Goal: Information Seeking & Learning: Learn about a topic

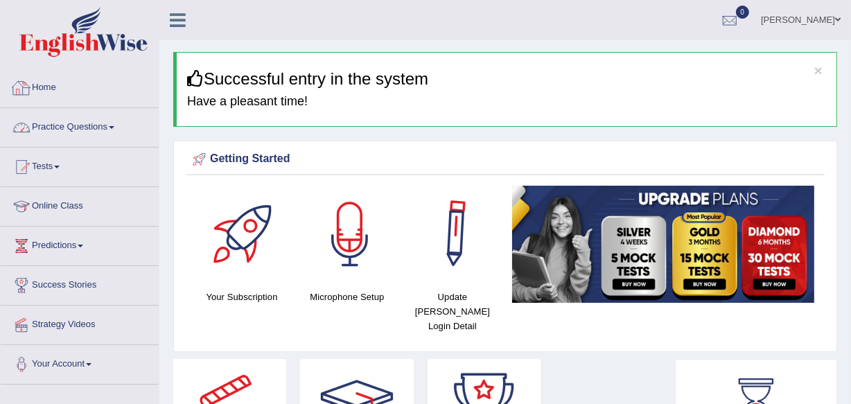
click at [85, 127] on link "Practice Questions" at bounding box center [80, 125] width 158 height 35
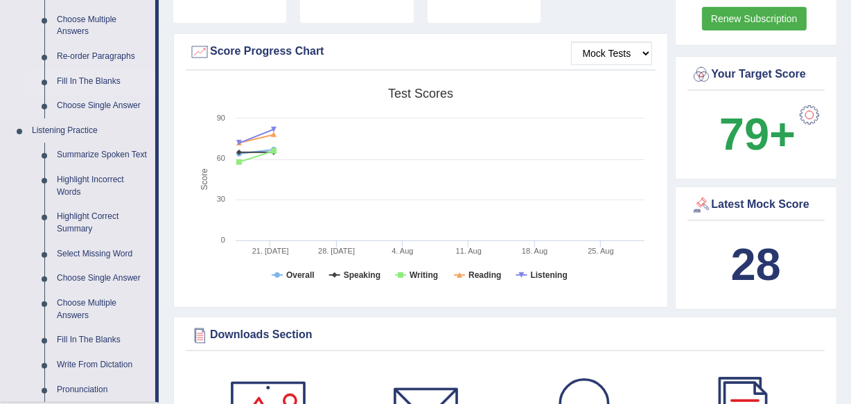
scroll to position [504, 0]
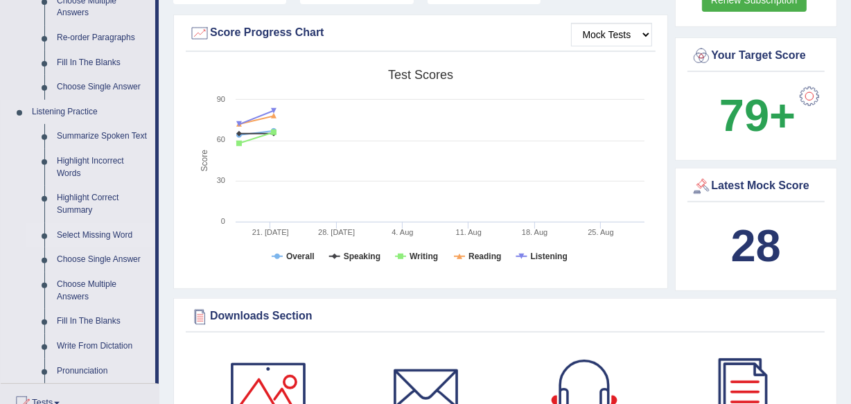
click at [105, 232] on link "Select Missing Word" at bounding box center [103, 235] width 105 height 25
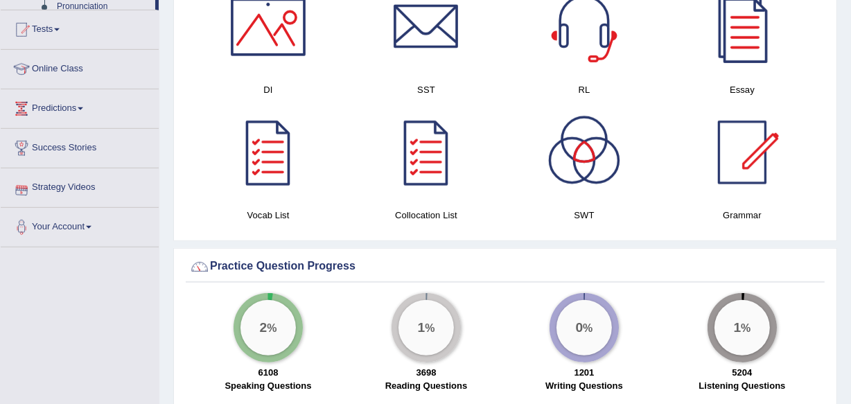
scroll to position [1011, 0]
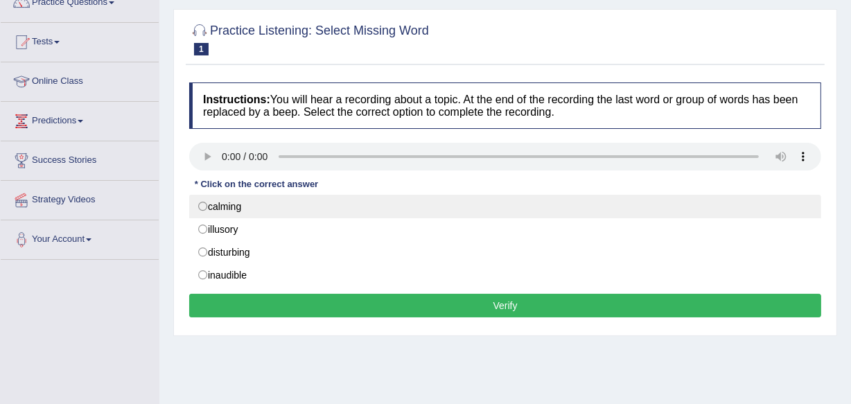
scroll to position [125, 0]
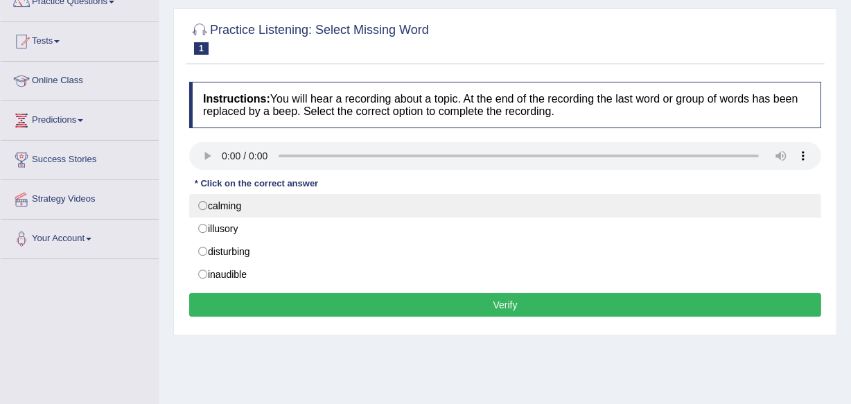
click at [205, 201] on label "calming" at bounding box center [505, 206] width 632 height 24
radio input "true"
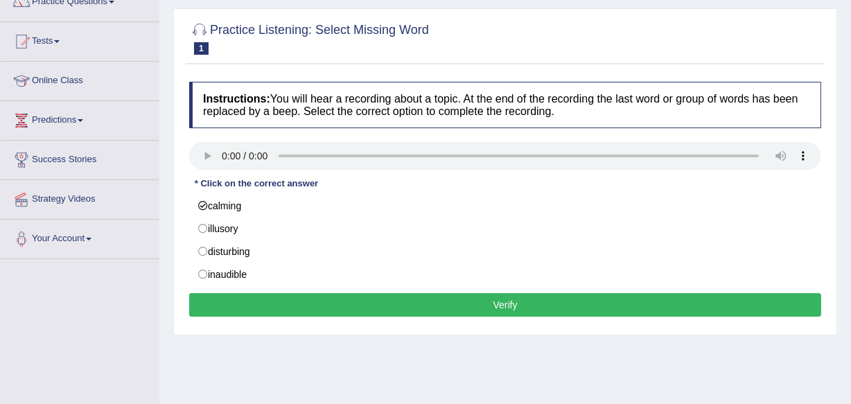
click at [277, 301] on button "Verify" at bounding box center [505, 305] width 632 height 24
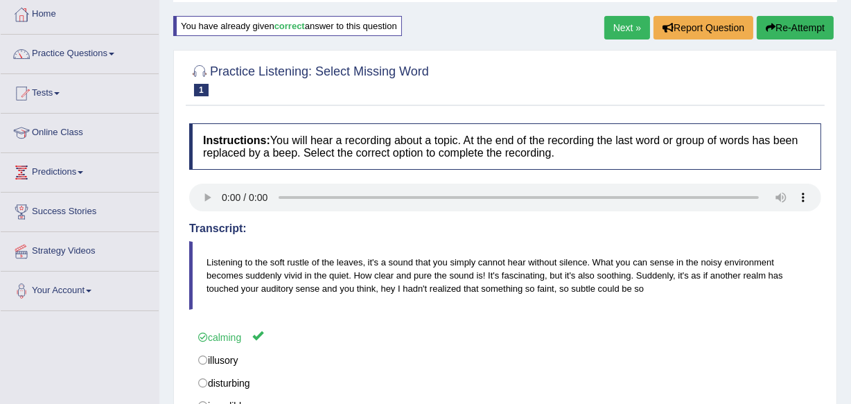
scroll to position [62, 0]
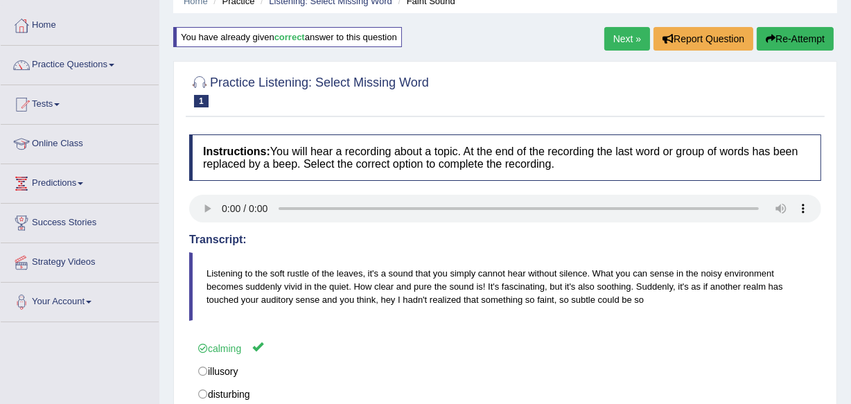
click at [615, 39] on link "Next »" at bounding box center [627, 39] width 46 height 24
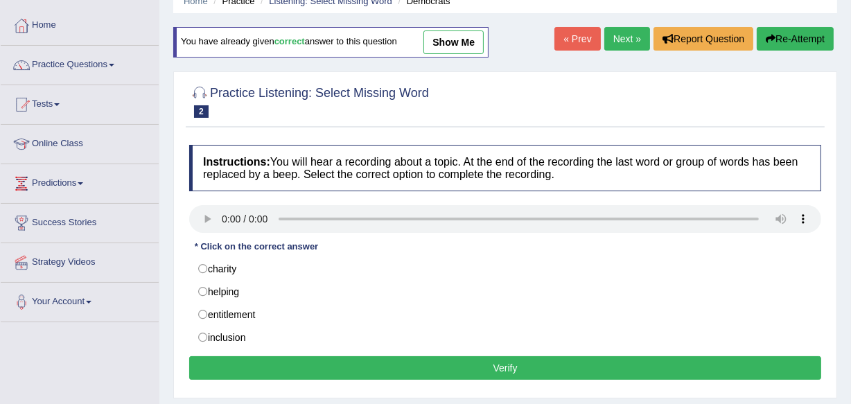
scroll to position [125, 0]
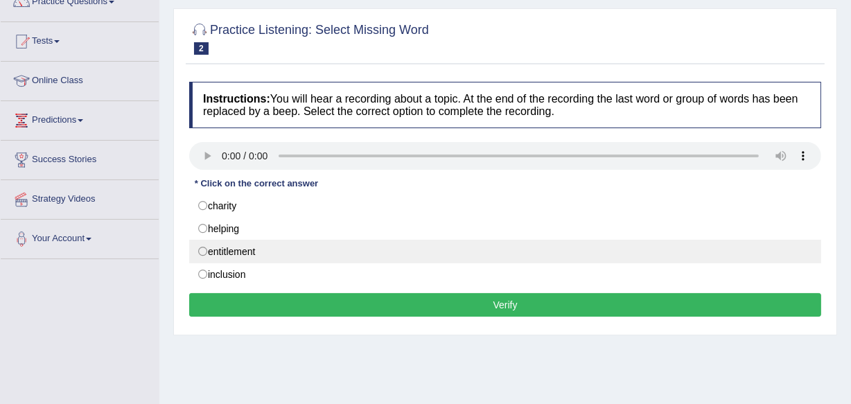
click at [208, 251] on label "entitlement" at bounding box center [505, 252] width 632 height 24
radio input "true"
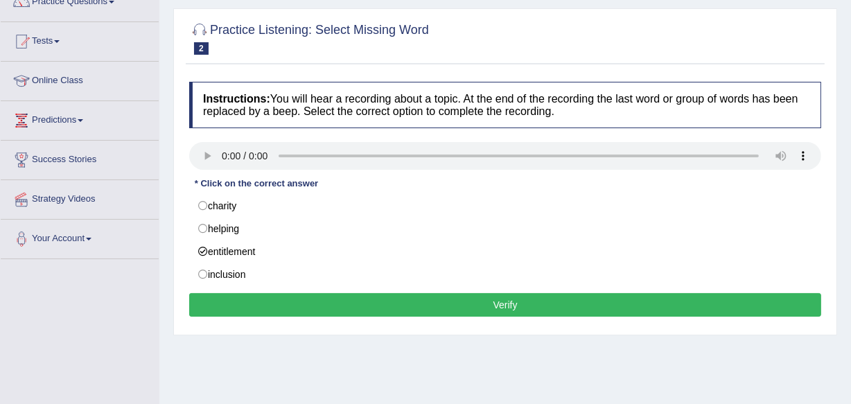
click at [263, 299] on button "Verify" at bounding box center [505, 305] width 632 height 24
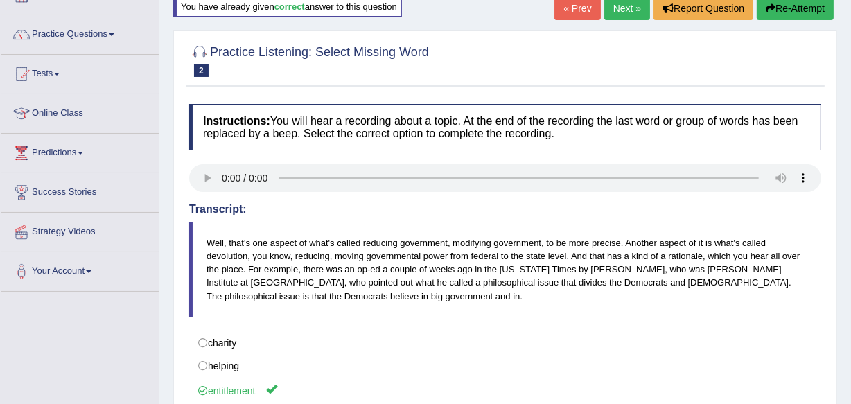
scroll to position [62, 0]
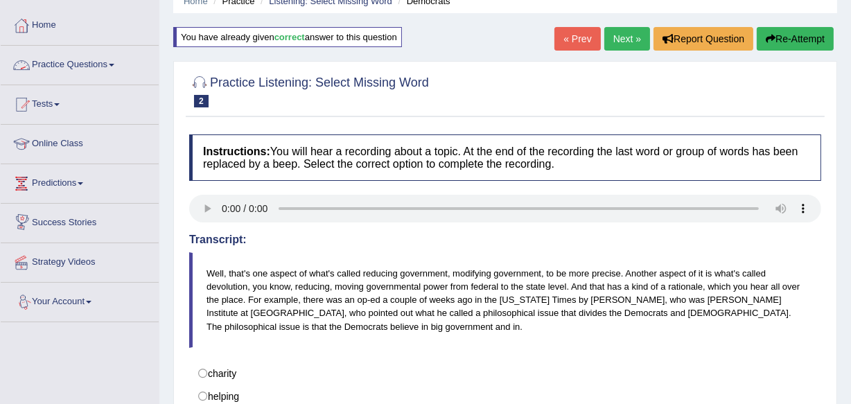
click at [439, 115] on div "Practice Listening: Select Missing Word 2 Democrats" at bounding box center [505, 93] width 639 height 48
click at [109, 60] on link "Practice Questions" at bounding box center [80, 63] width 158 height 35
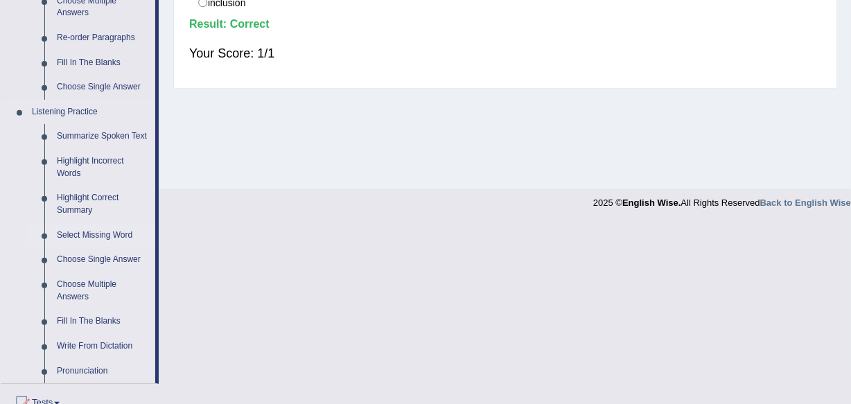
scroll to position [567, 0]
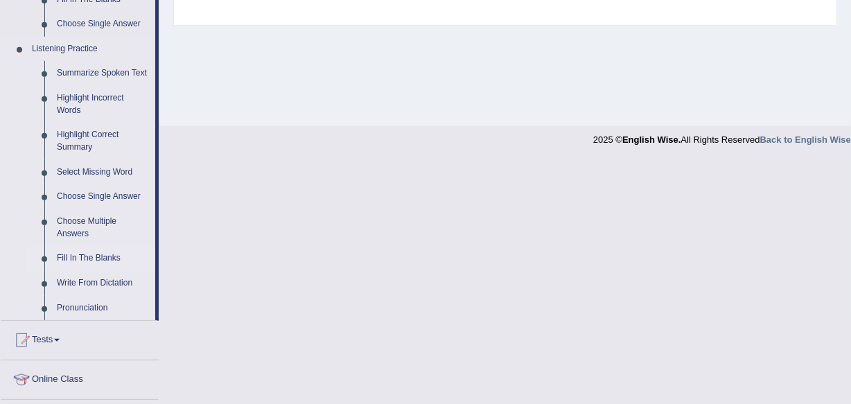
click at [92, 250] on link "Fill In The Blanks" at bounding box center [103, 258] width 105 height 25
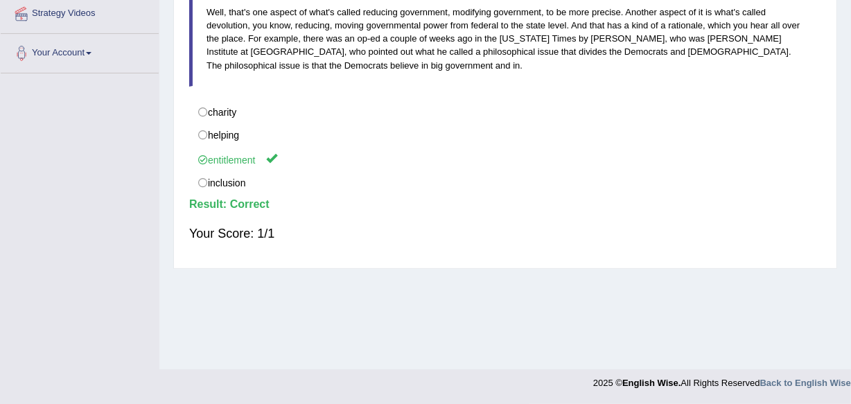
scroll to position [195, 0]
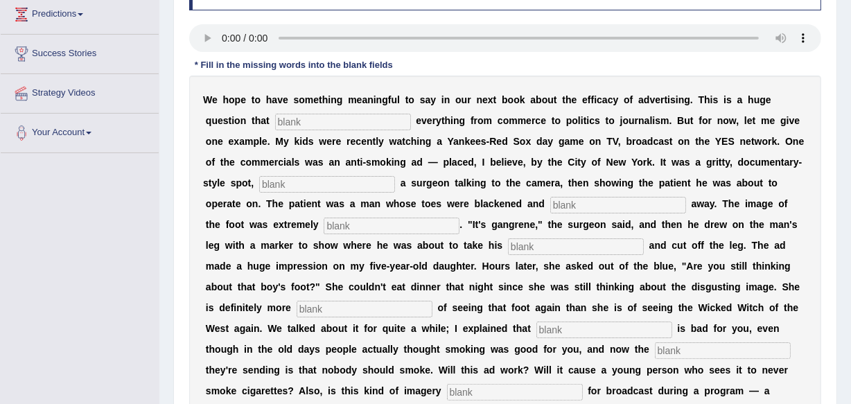
scroll to position [251, 0]
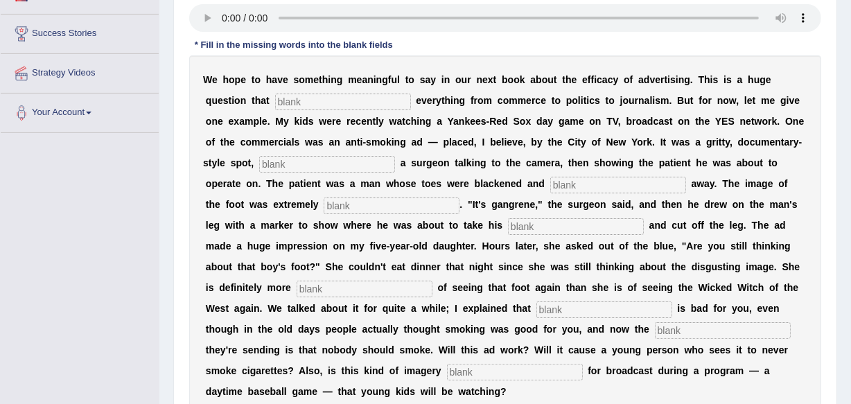
click at [318, 97] on input "text" at bounding box center [343, 102] width 136 height 17
type input "impacts"
click at [332, 158] on input "text" at bounding box center [327, 164] width 136 height 17
type input "featuring"
click at [572, 183] on input "text" at bounding box center [618, 185] width 136 height 17
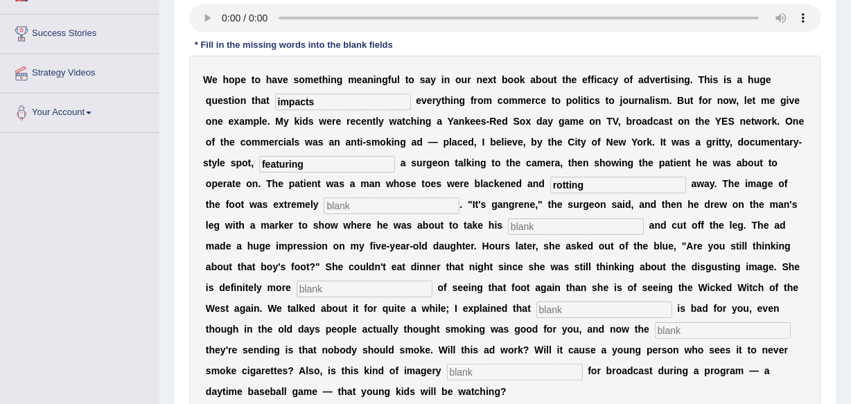
type input "rotting"
click at [361, 205] on input "text" at bounding box center [391, 205] width 136 height 17
type input "disgusting"
click at [539, 225] on input "text" at bounding box center [576, 226] width 136 height 17
type input "hacksaw"
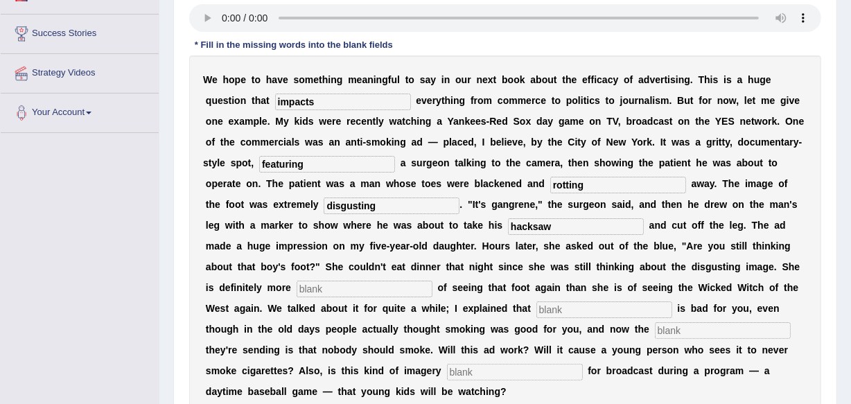
drag, startPoint x: 374, startPoint y: 280, endPoint x: 369, endPoint y: 288, distance: 9.6
click at [371, 286] on input "text" at bounding box center [364, 289] width 136 height 17
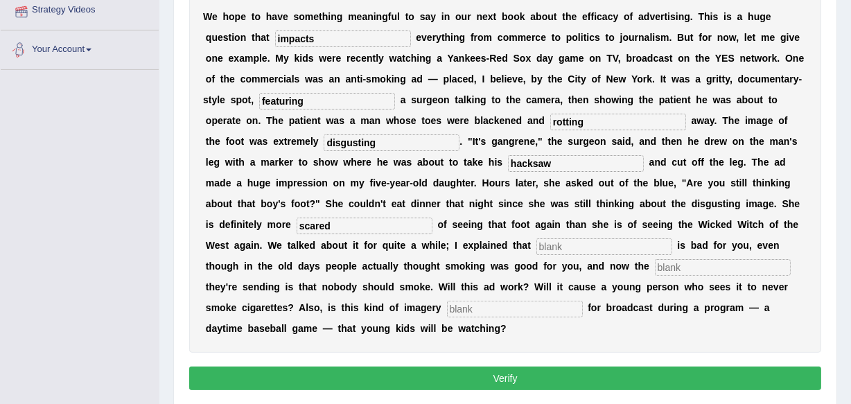
type input "scared"
click at [567, 246] on input "text" at bounding box center [604, 246] width 136 height 17
type input "smoking"
click at [702, 262] on input "text" at bounding box center [723, 267] width 136 height 17
type input "message"
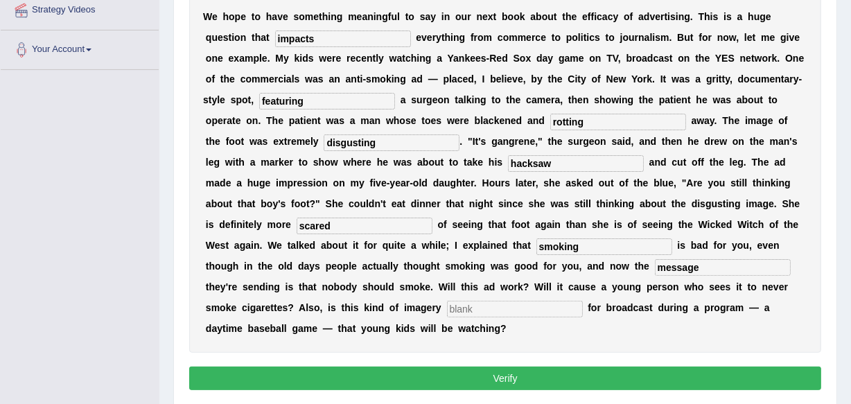
click at [533, 308] on input "text" at bounding box center [515, 309] width 136 height 17
type input "appropriate"
click at [513, 375] on button "Verify" at bounding box center [505, 378] width 632 height 24
